Goal: Task Accomplishment & Management: Manage account settings

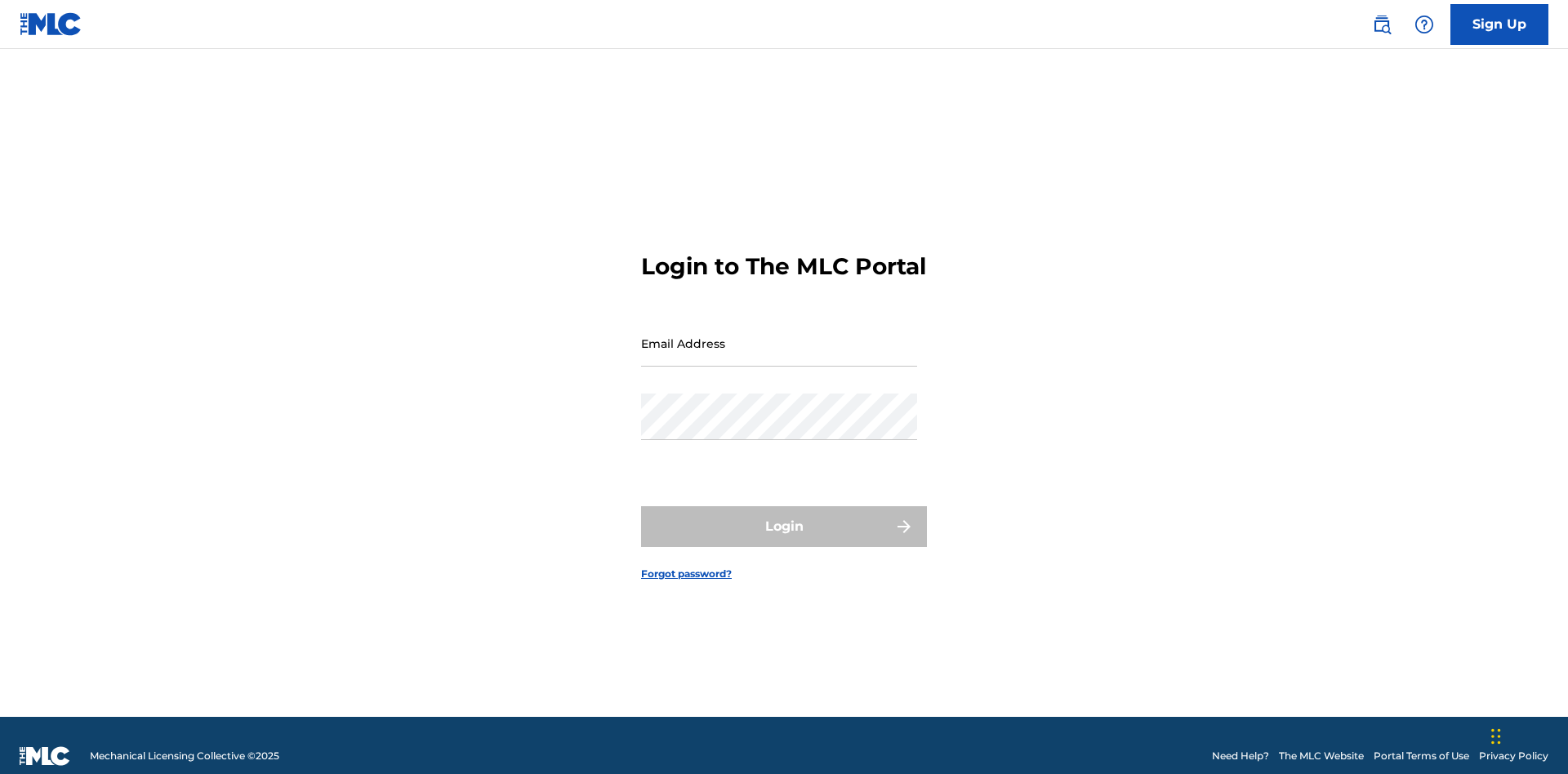
scroll to position [21, 0]
click at [779, 336] on input "Email Address" at bounding box center [778, 343] width 276 height 46
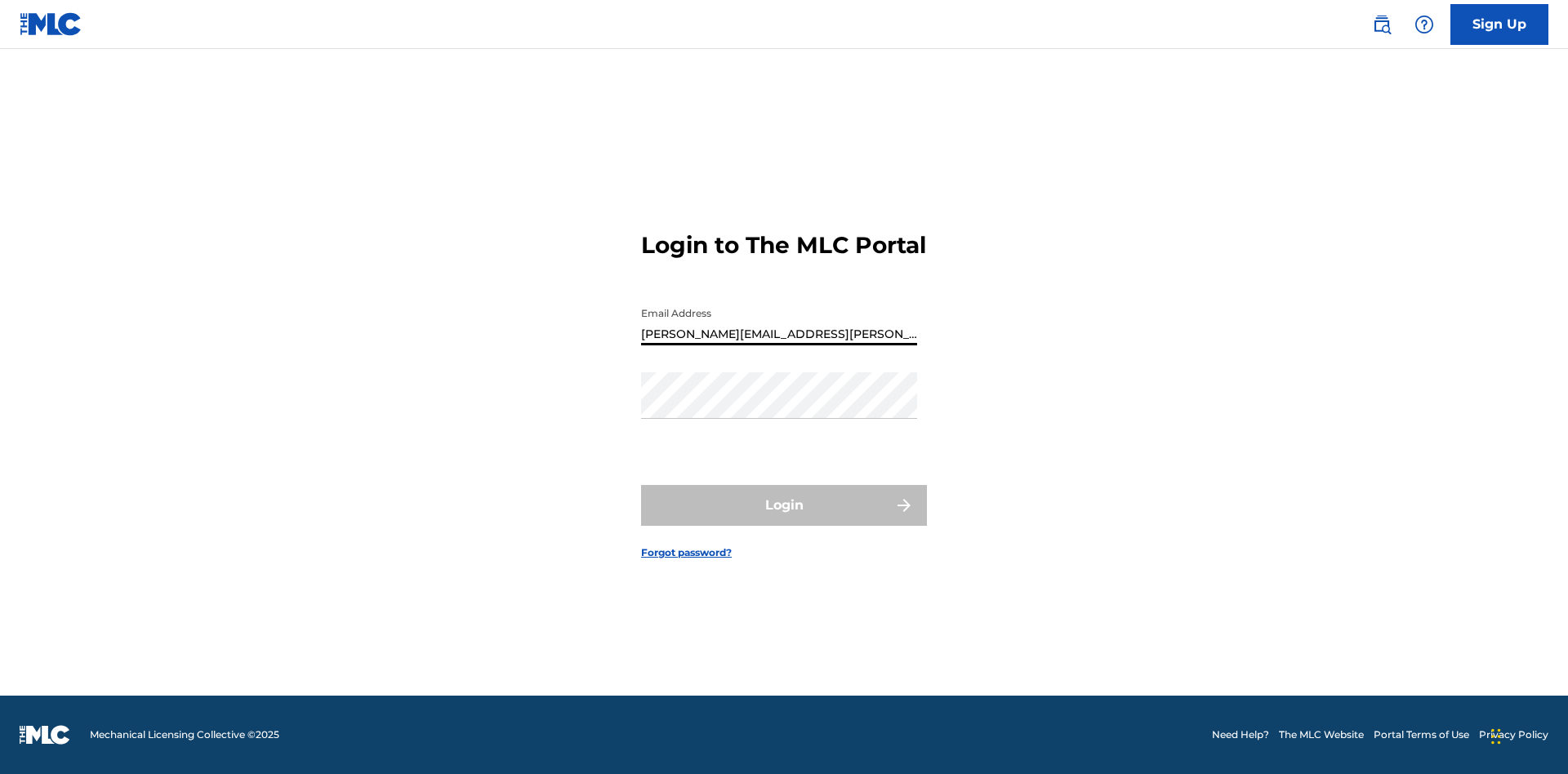
type input "Krystal.Ribble@themlc.com"
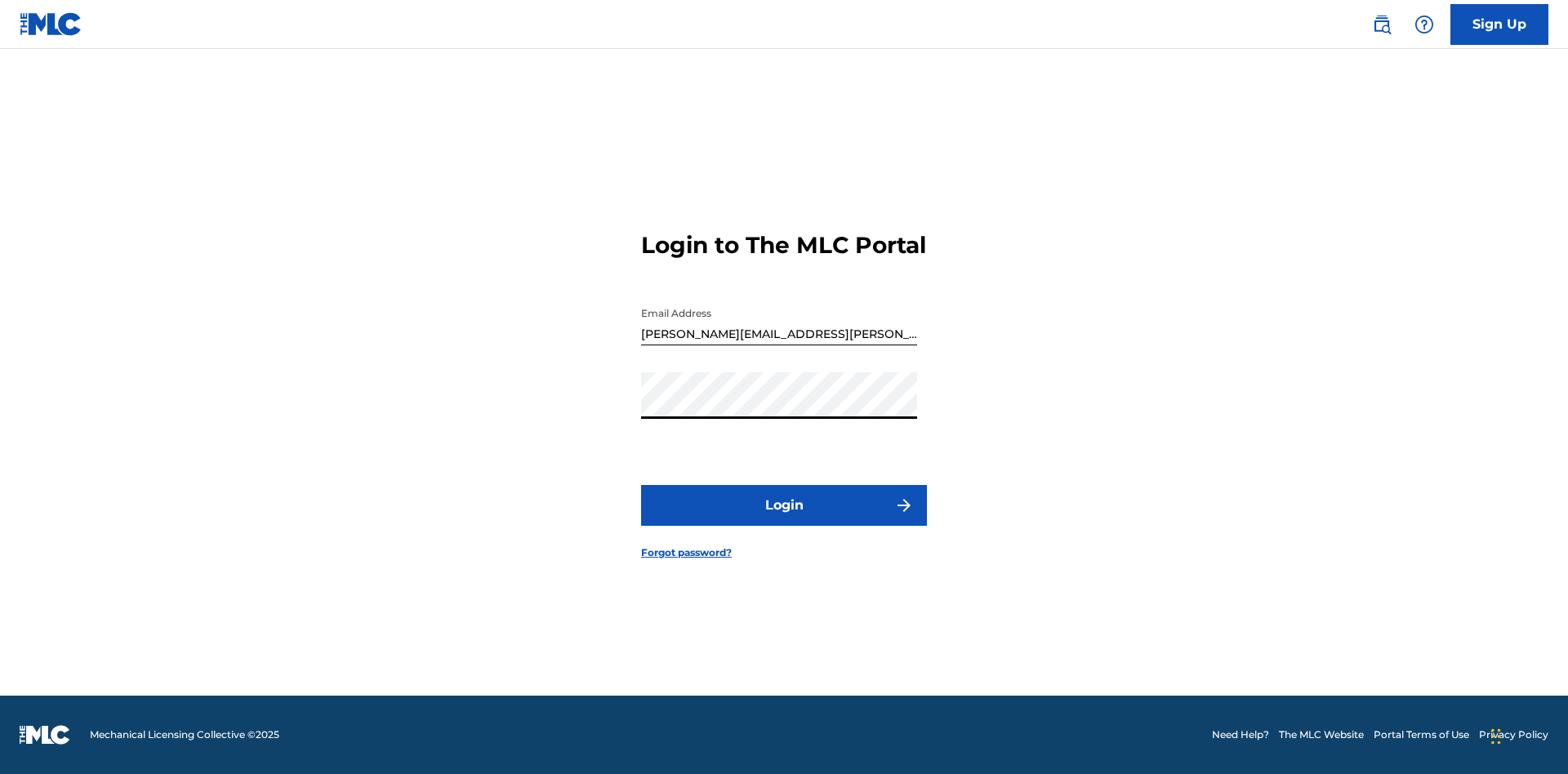
click at [784, 519] on button "Login" at bounding box center [784, 505] width 286 height 41
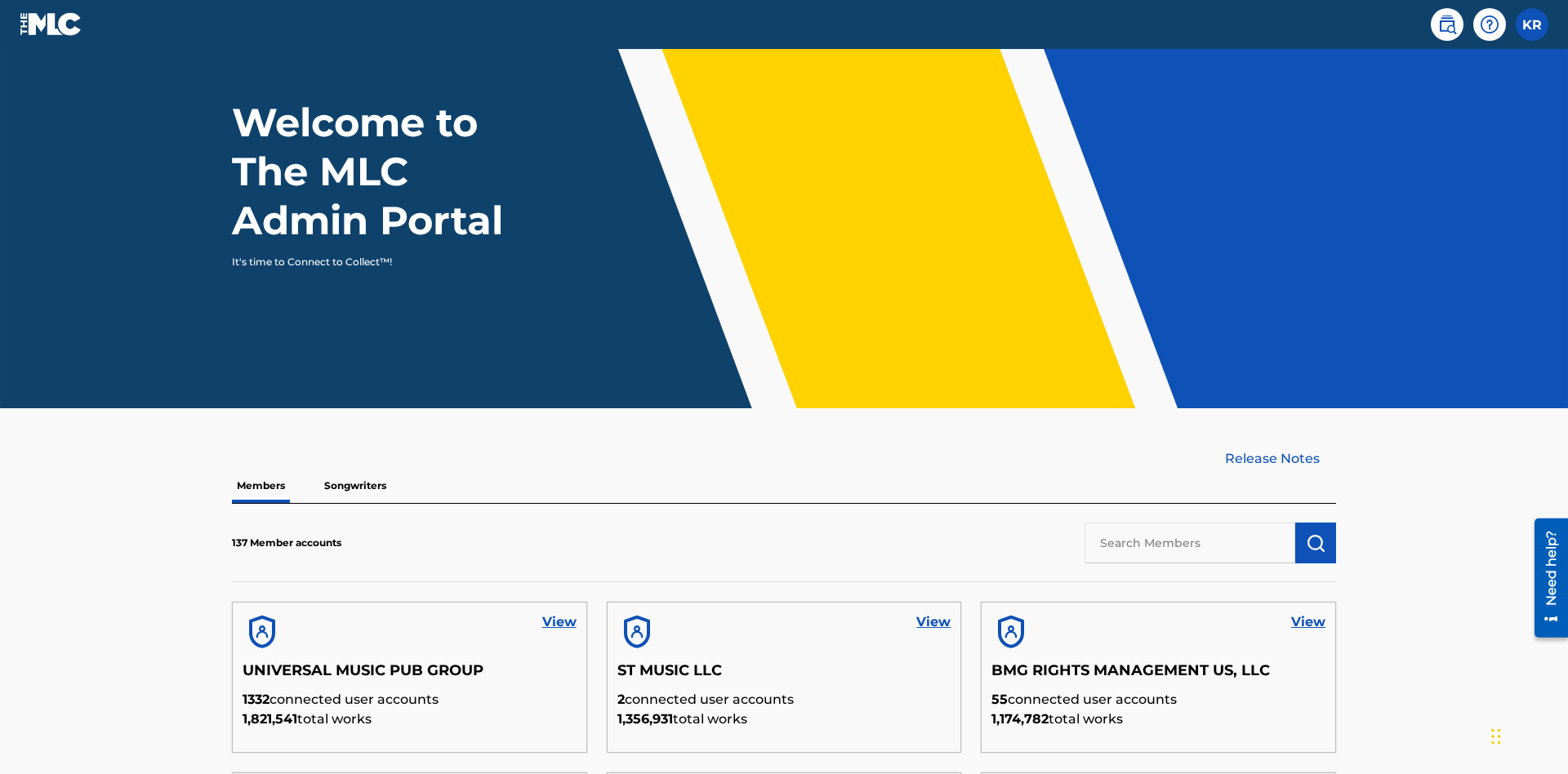
click at [1189, 522] on input "text" at bounding box center [1190, 542] width 211 height 41
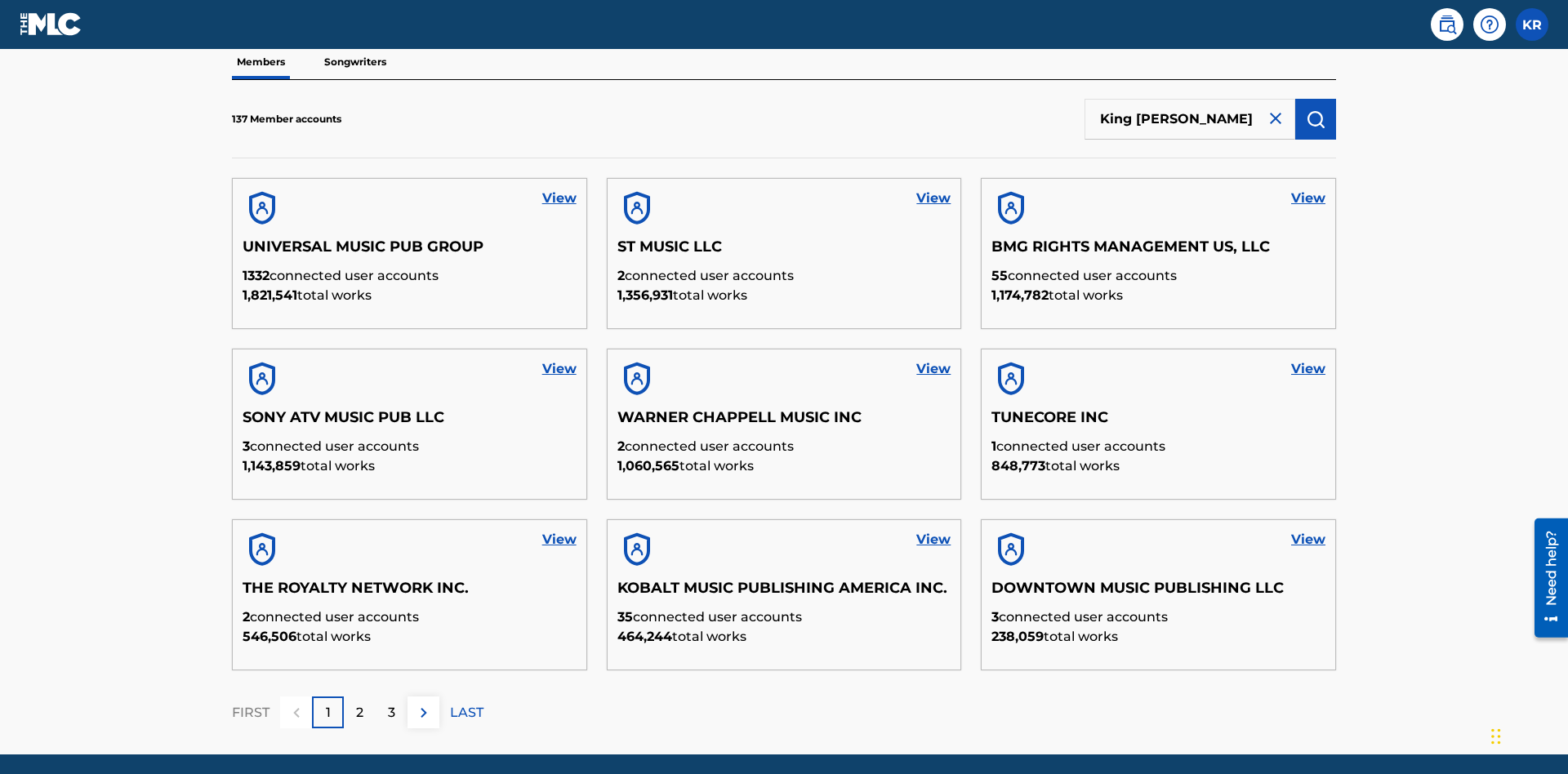
type input "King McTesterson"
click at [1316, 109] on img "submit" at bounding box center [1316, 119] width 20 height 20
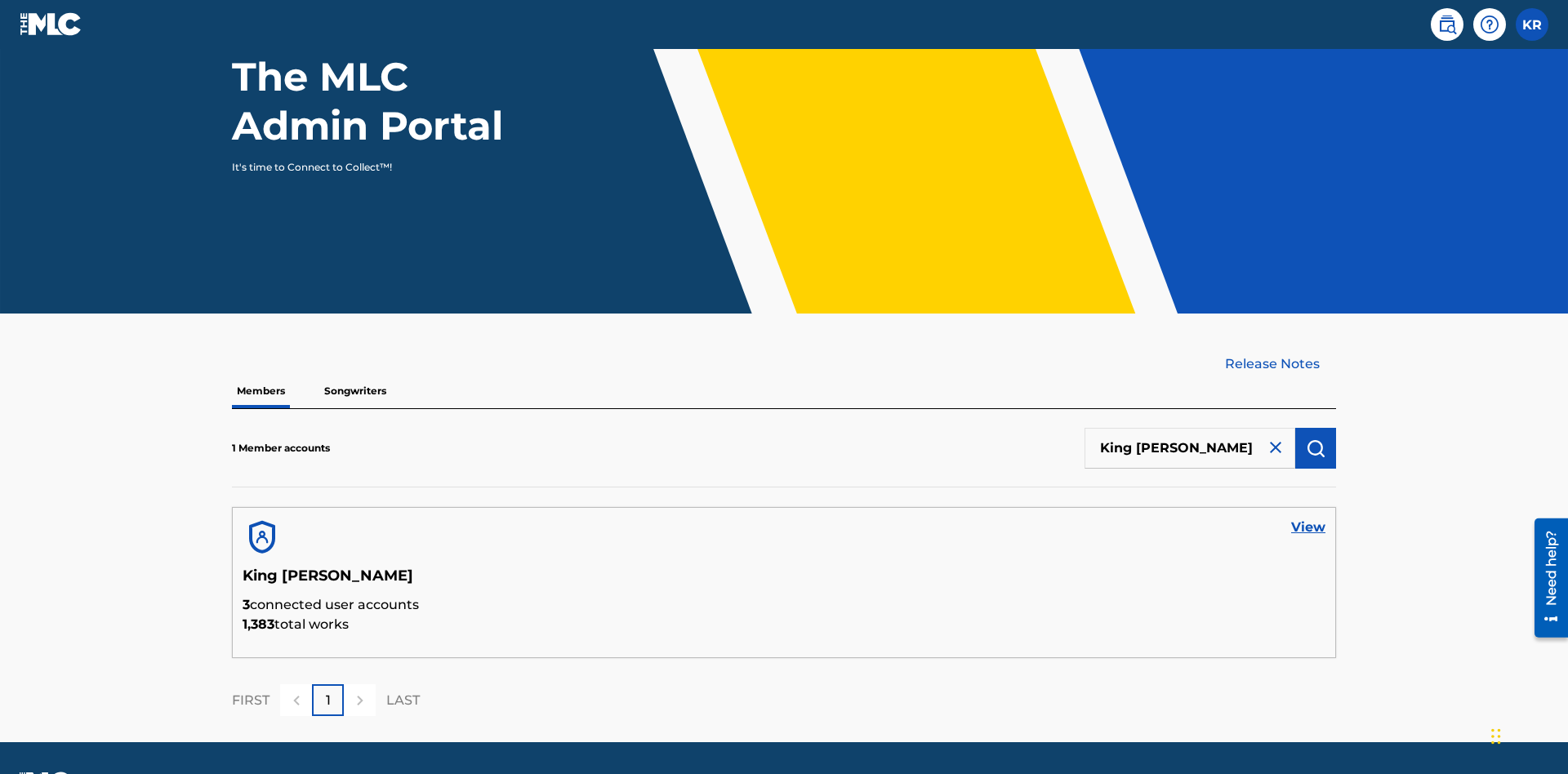
click at [1309, 518] on link "View" at bounding box center [1309, 528] width 35 height 20
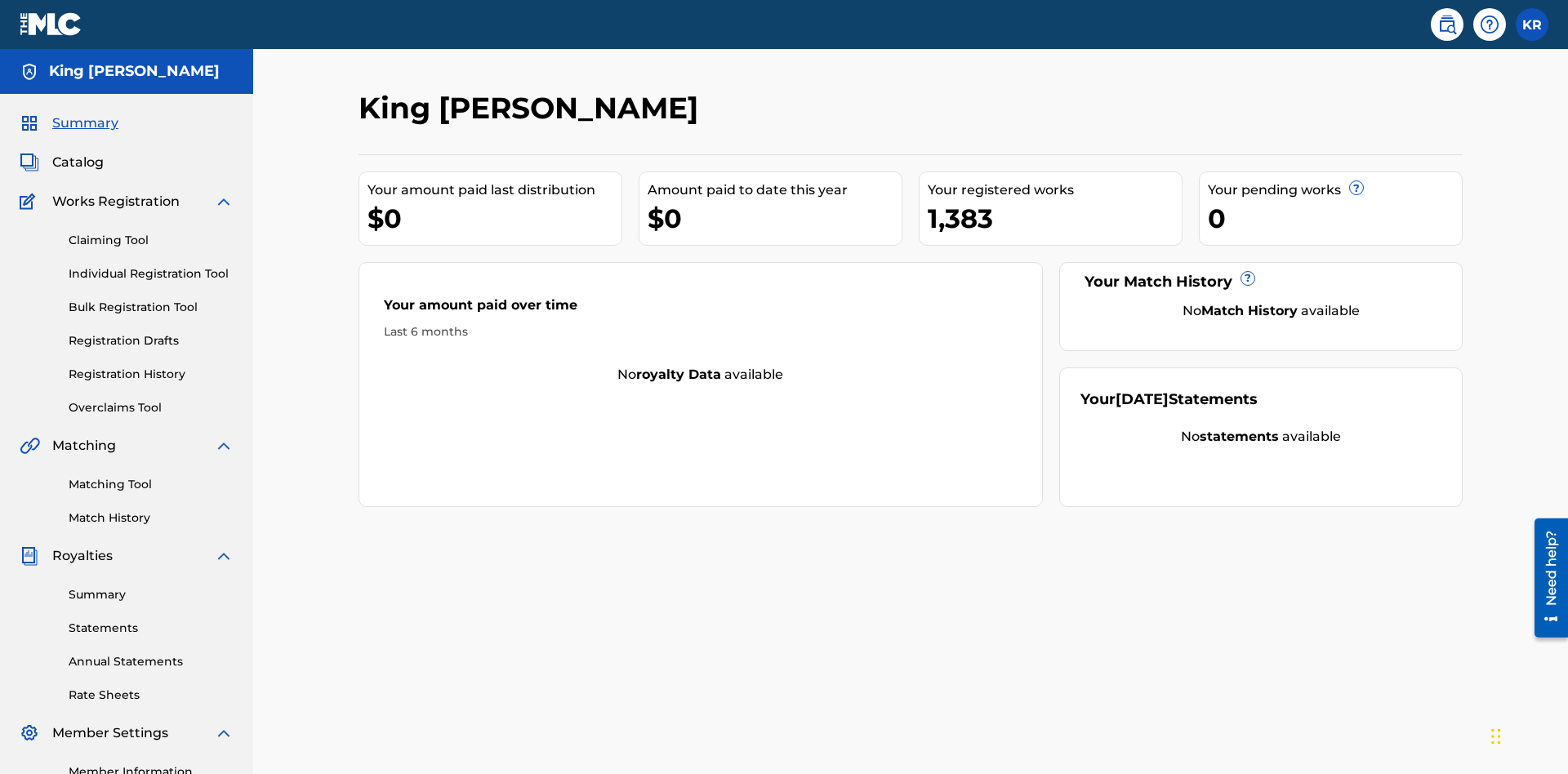
scroll to position [205, 0]
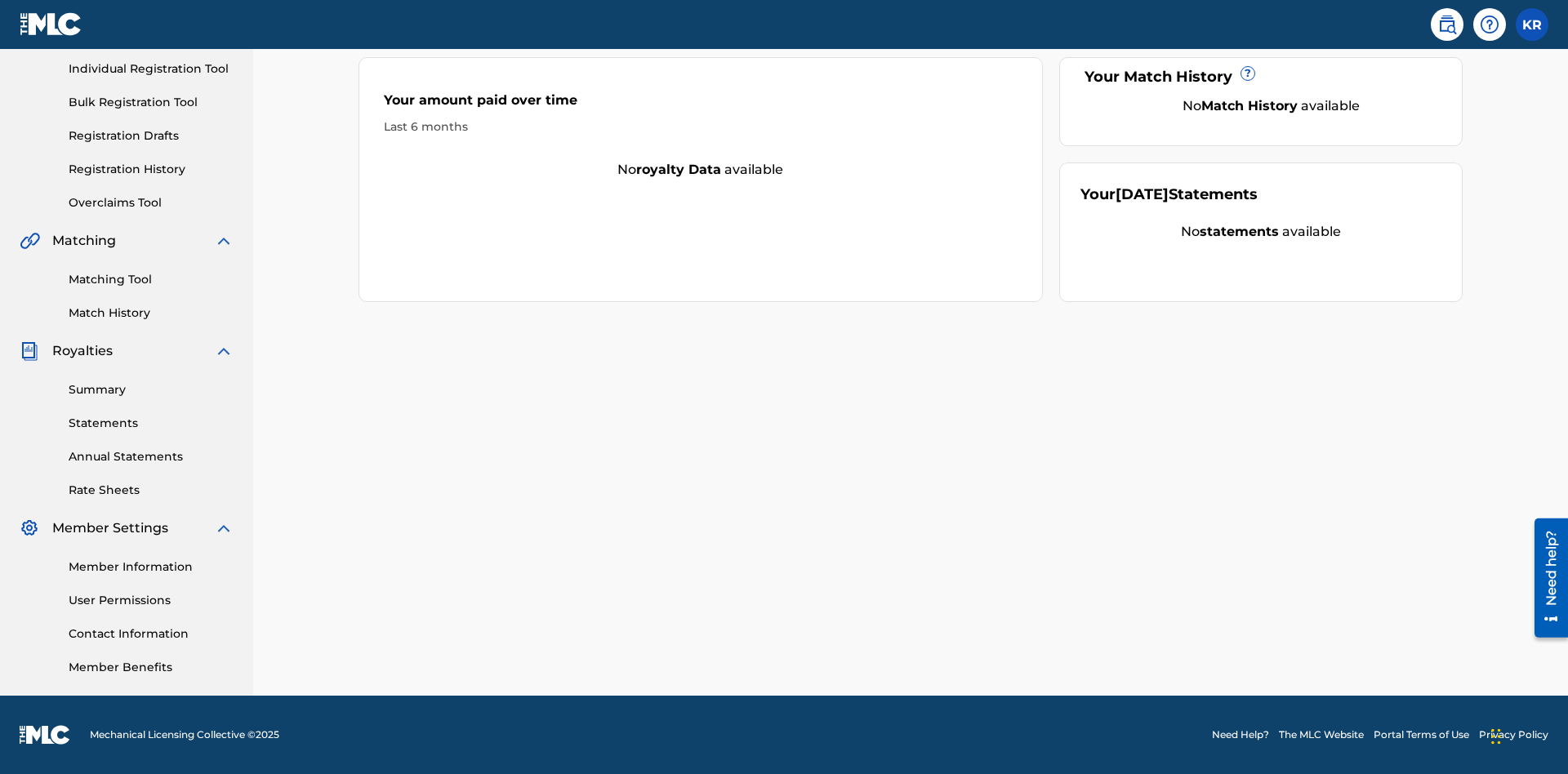
click at [151, 600] on link "User Permissions" at bounding box center [150, 600] width 165 height 17
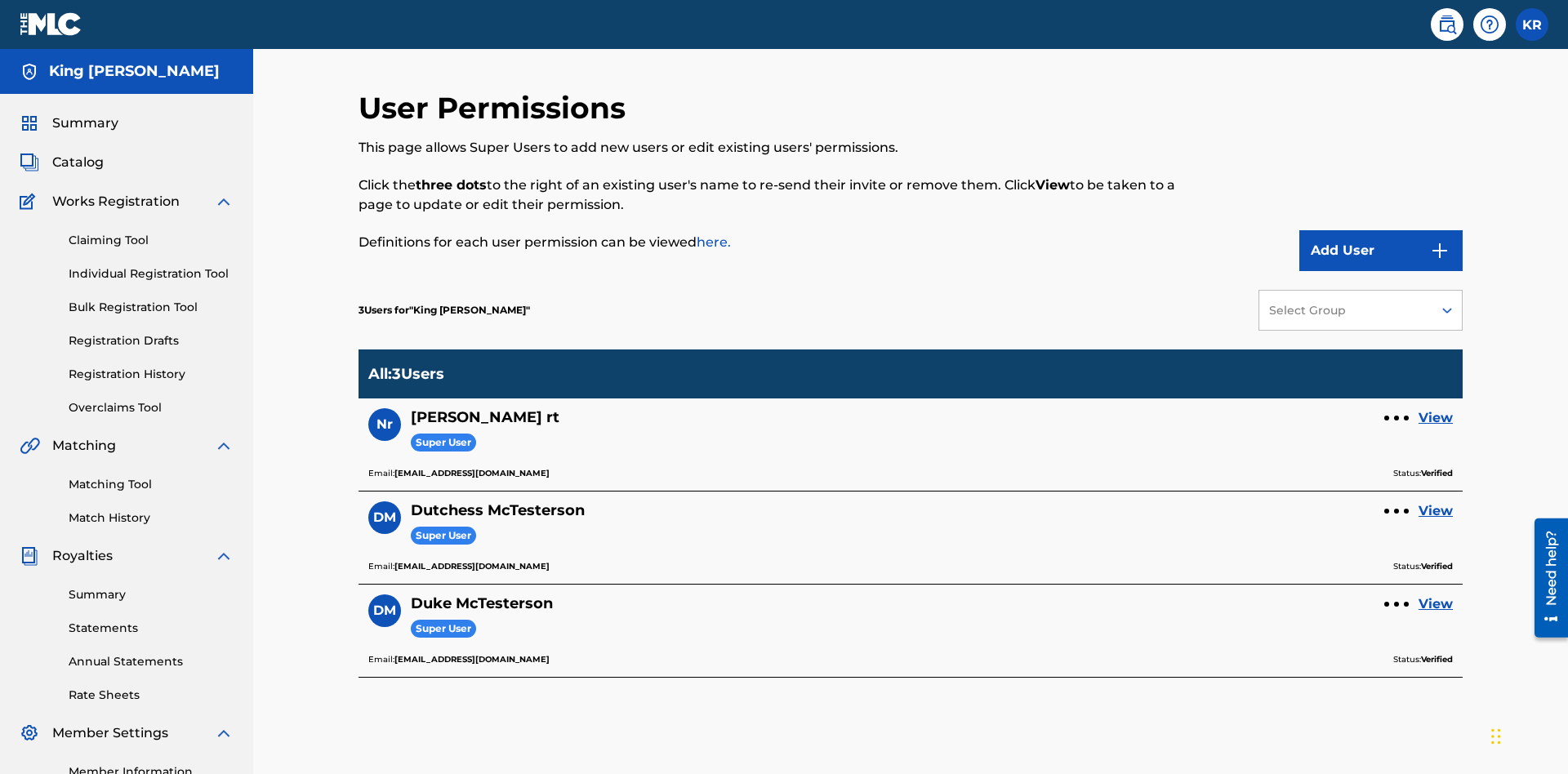
scroll to position [205, 0]
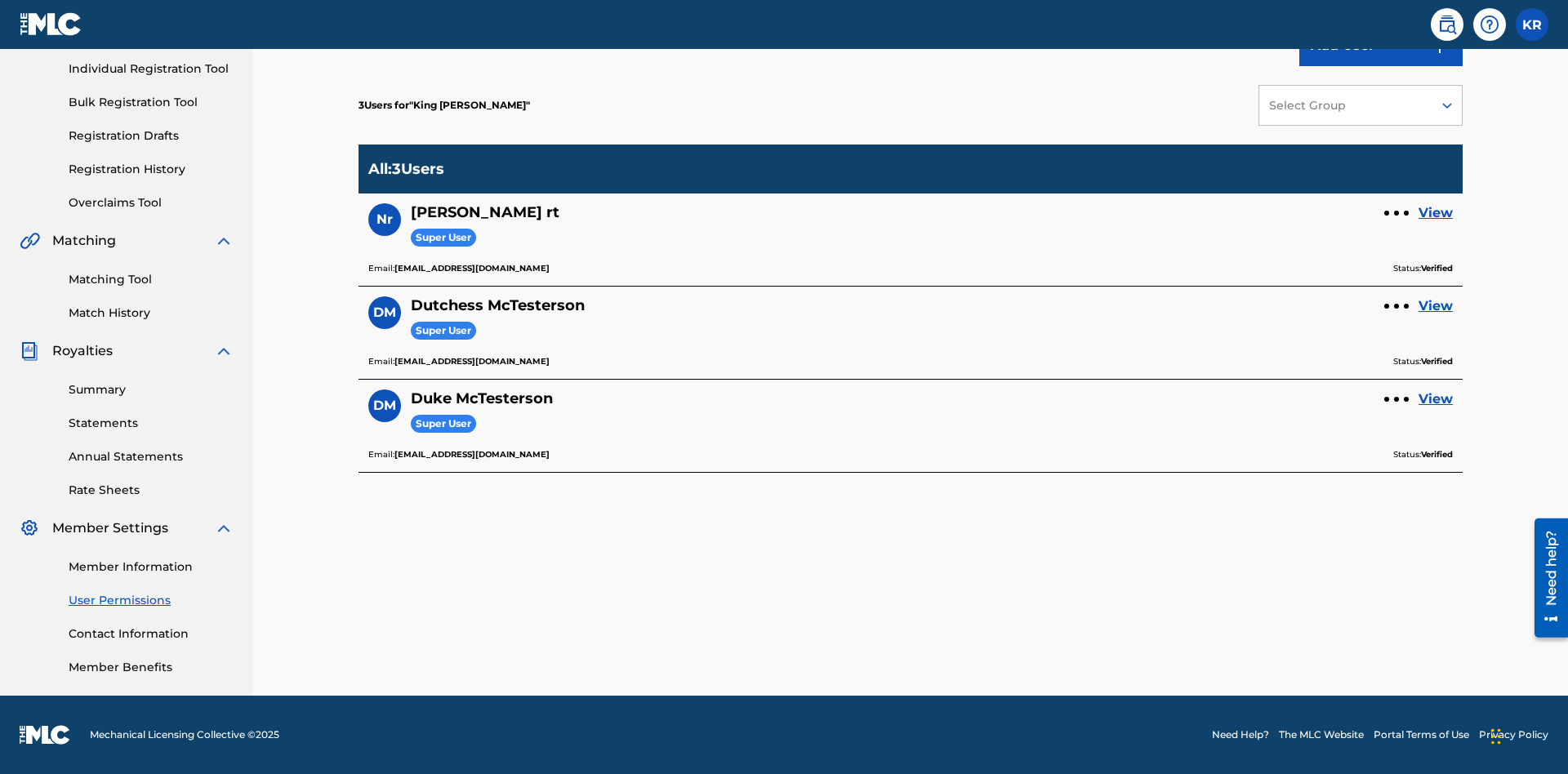
click at [1396, 213] on div at bounding box center [1396, 213] width 5 height 5
click at [1396, 180] on p "Remove User" at bounding box center [1396, 180] width 139 height 39
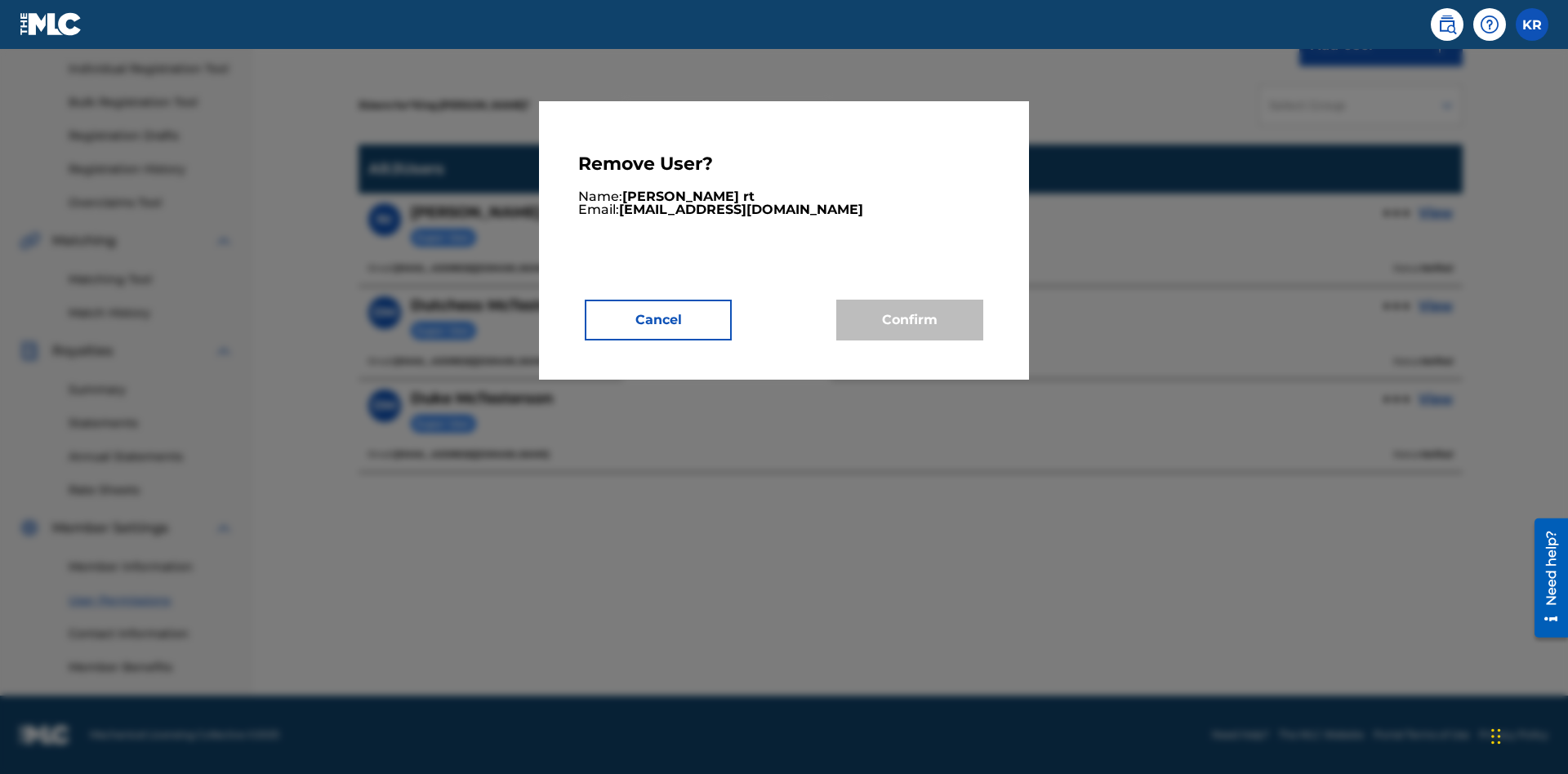
click at [658, 319] on button "Cancel" at bounding box center [658, 319] width 147 height 41
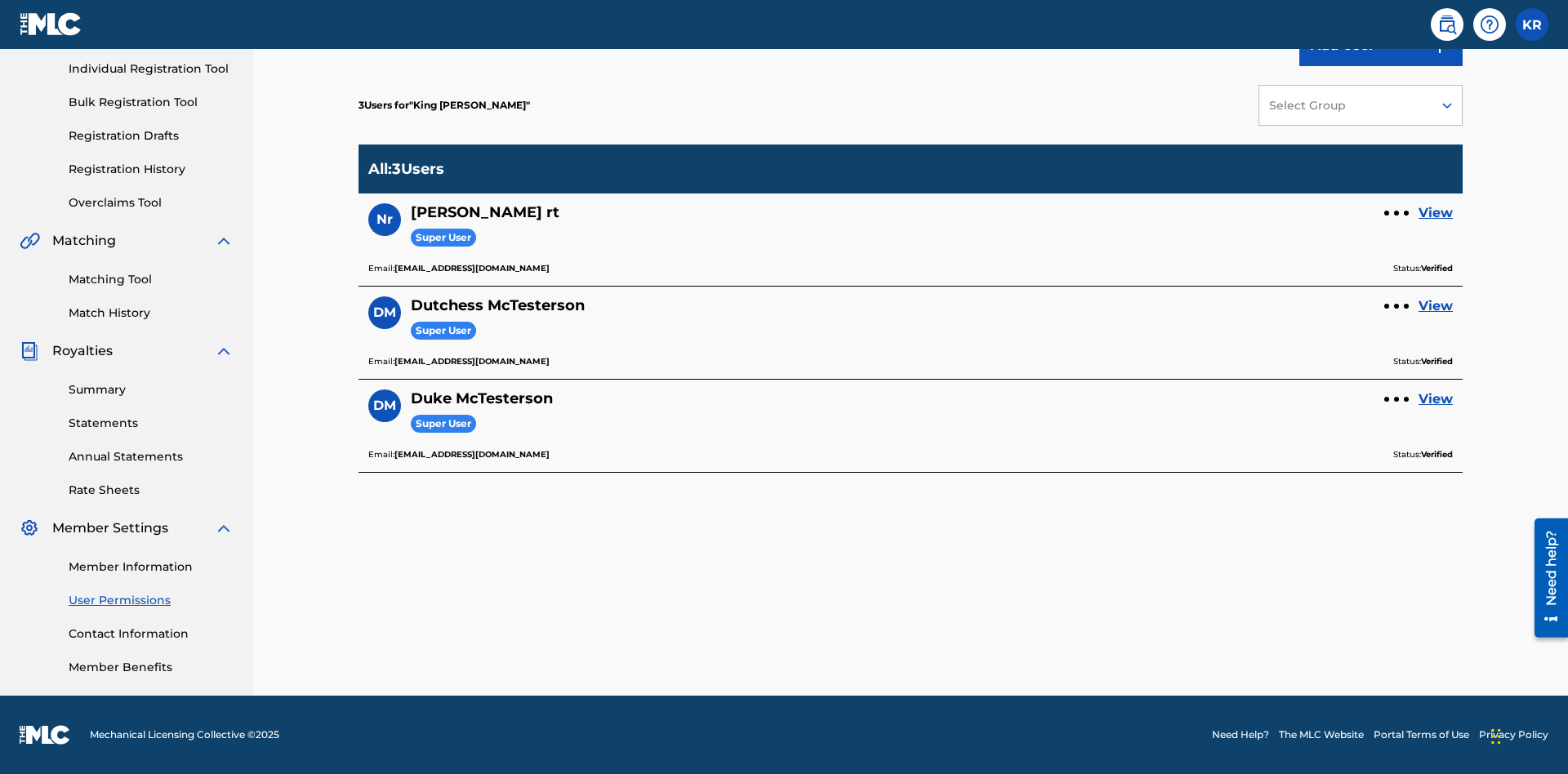
click at [1435, 213] on link "View" at bounding box center [1436, 213] width 35 height 20
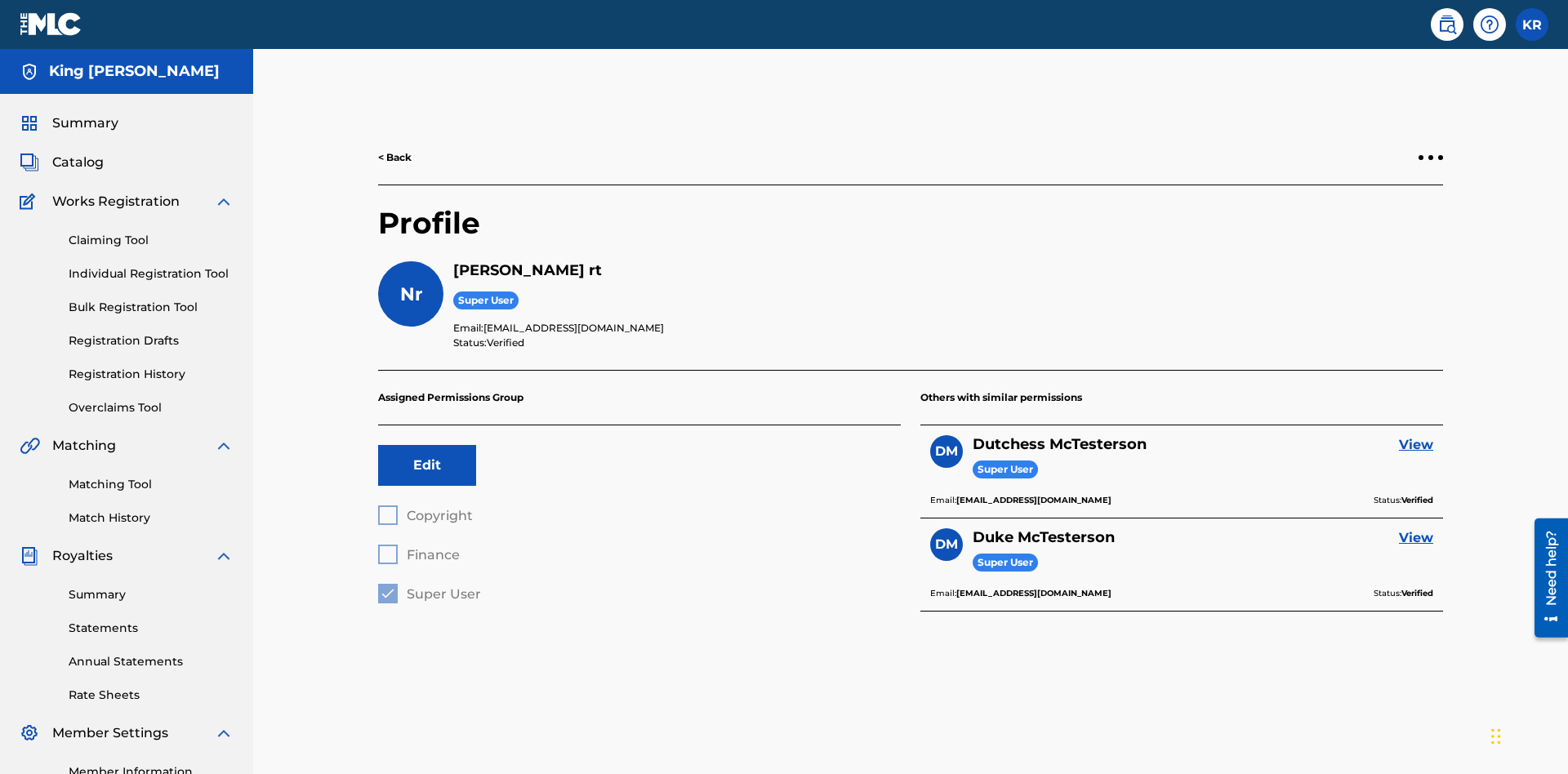
scroll to position [57, 0]
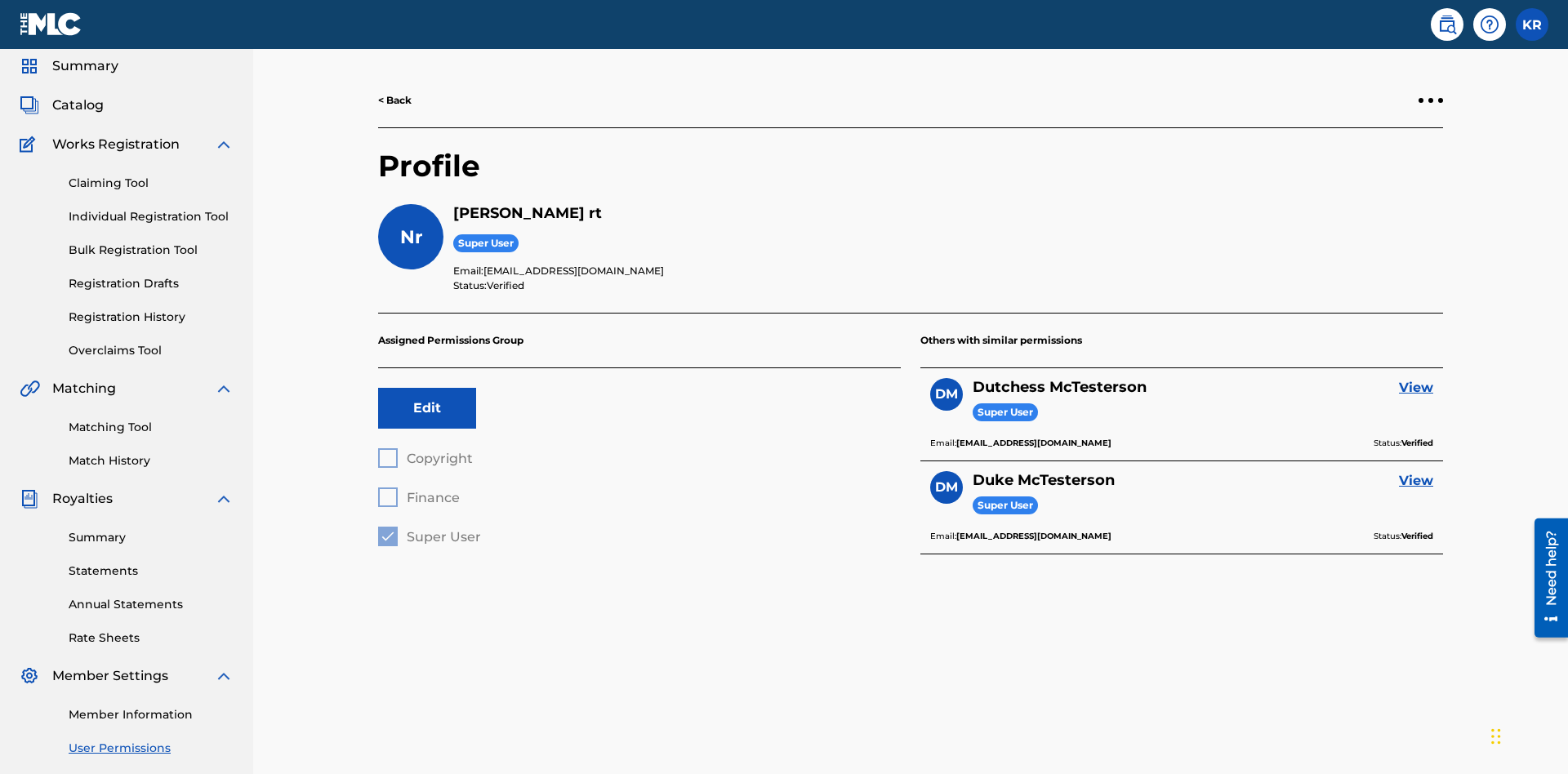
click at [1431, 100] on div at bounding box center [1430, 100] width 5 height 5
click at [1431, 87] on p "Remove User" at bounding box center [1431, 67] width 139 height 39
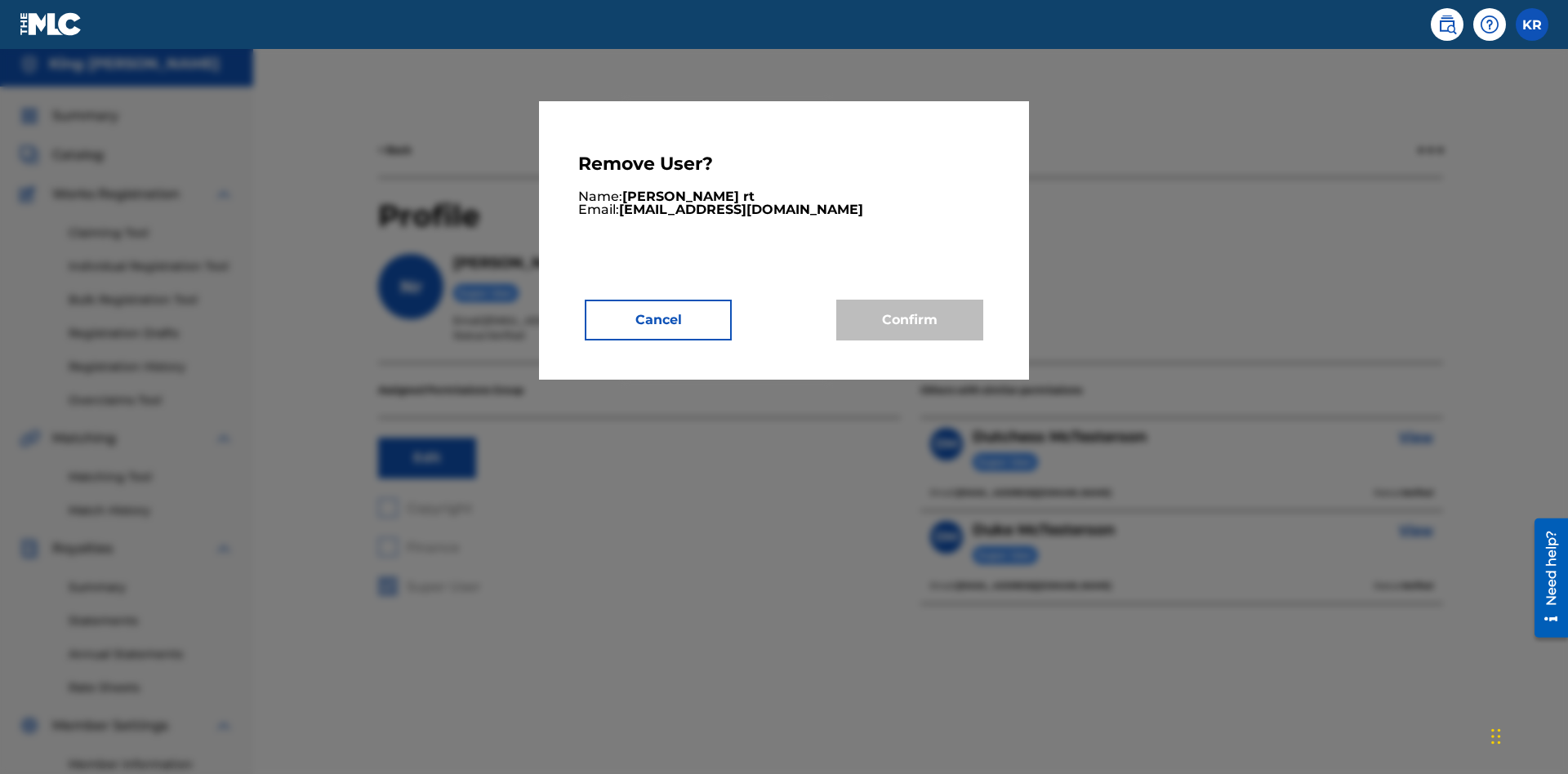
scroll to position [205, 0]
